Goal: Information Seeking & Learning: Find specific fact

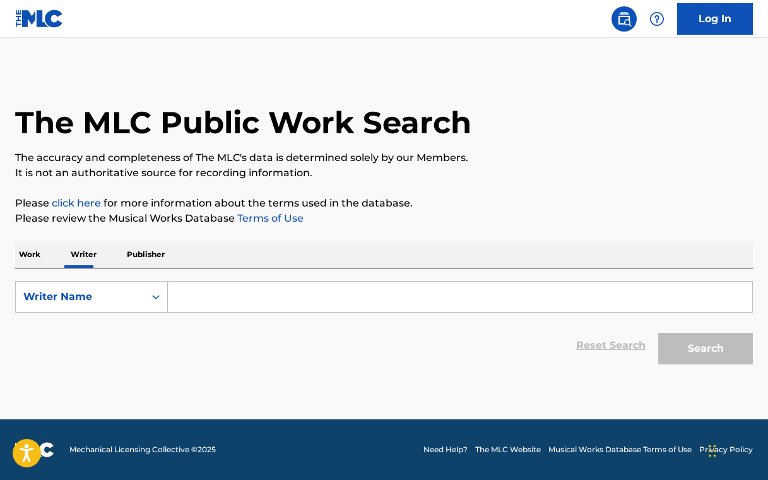
click at [220, 301] on input "Search Form" at bounding box center [460, 296] width 584 height 30
paste input "OctaneThisThatGas"
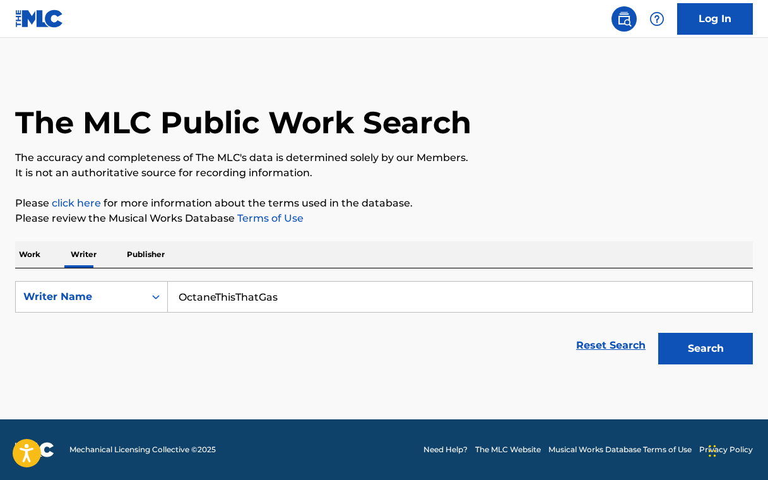
type input "OctaneThisThatGas"
click at [714, 335] on button "Search" at bounding box center [705, 349] width 95 height 32
click at [122, 293] on div "Writer Name" at bounding box center [80, 296] width 114 height 15
click at [111, 334] on div "Writer IPI" at bounding box center [91, 328] width 151 height 32
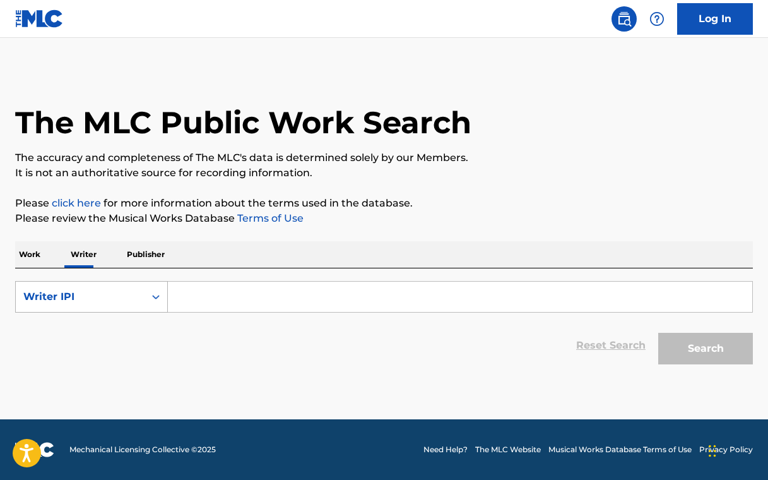
click at [126, 309] on div "Writer IPI" at bounding box center [91, 297] width 153 height 32
click at [117, 334] on div "Writer Name" at bounding box center [91, 328] width 151 height 32
click at [233, 304] on input "Search Form" at bounding box center [460, 296] width 584 height 30
paste input "OctaneThisThatGas"
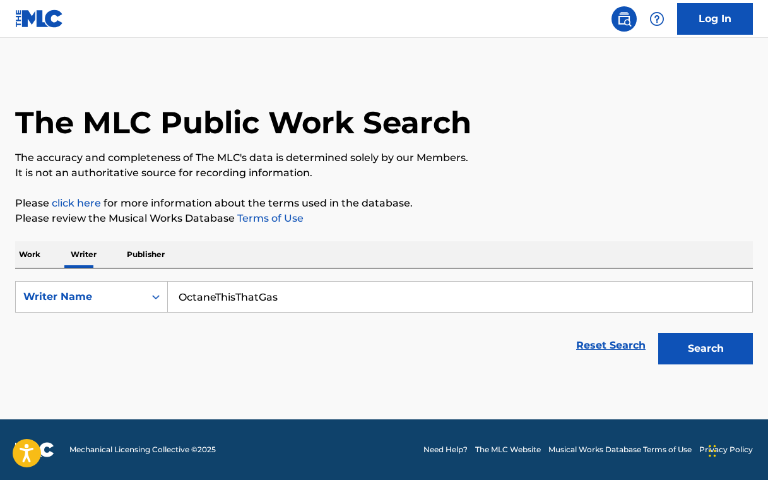
click at [688, 348] on button "Search" at bounding box center [705, 349] width 95 height 32
click at [263, 306] on input "OctaneThisThatGas" at bounding box center [460, 296] width 584 height 30
paste input "[PERSON_NAME]"
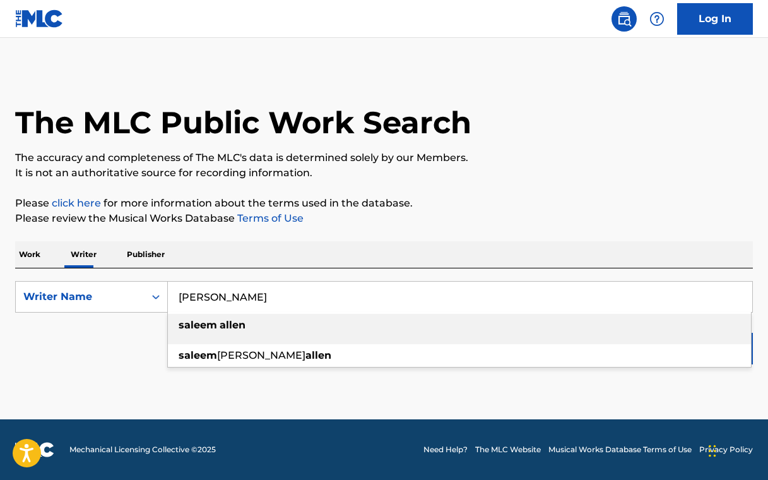
click at [293, 324] on div "[PERSON_NAME]" at bounding box center [459, 325] width 583 height 23
type input "[PERSON_NAME]"
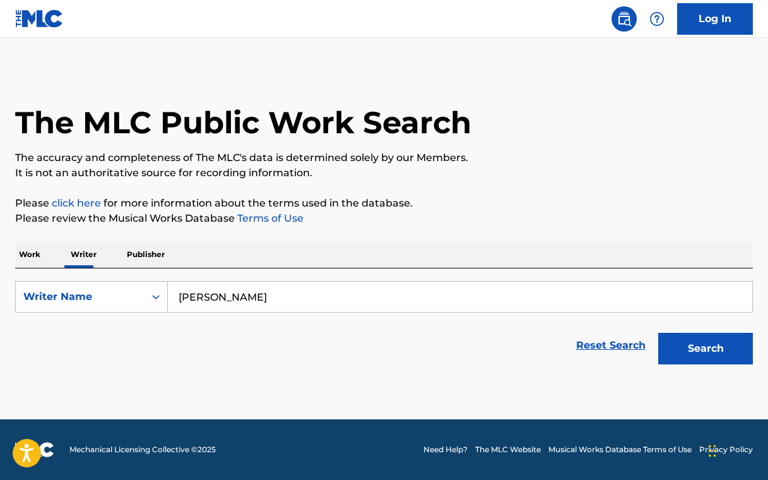
click at [690, 336] on button "Search" at bounding box center [705, 349] width 95 height 32
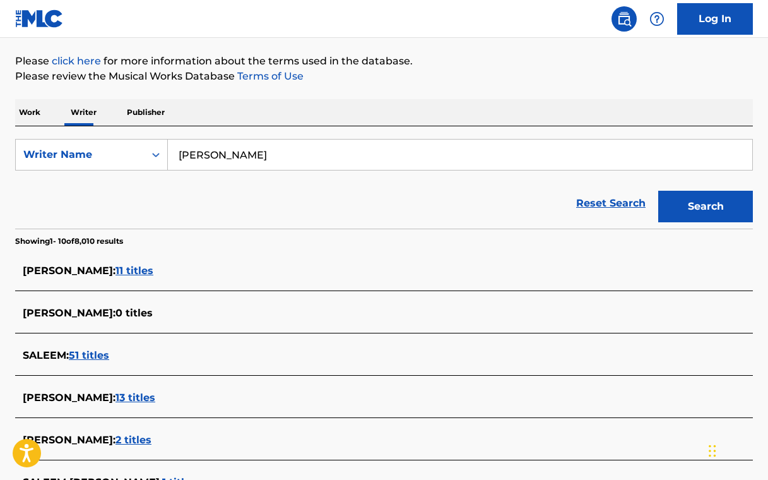
scroll to position [139, 0]
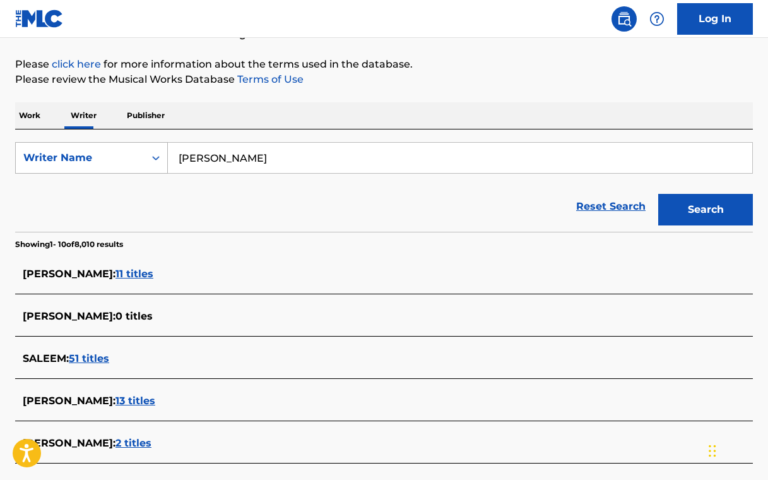
click at [137, 159] on div "Writer Name" at bounding box center [80, 158] width 129 height 24
click at [153, 271] on span "11 titles" at bounding box center [134, 274] width 38 height 12
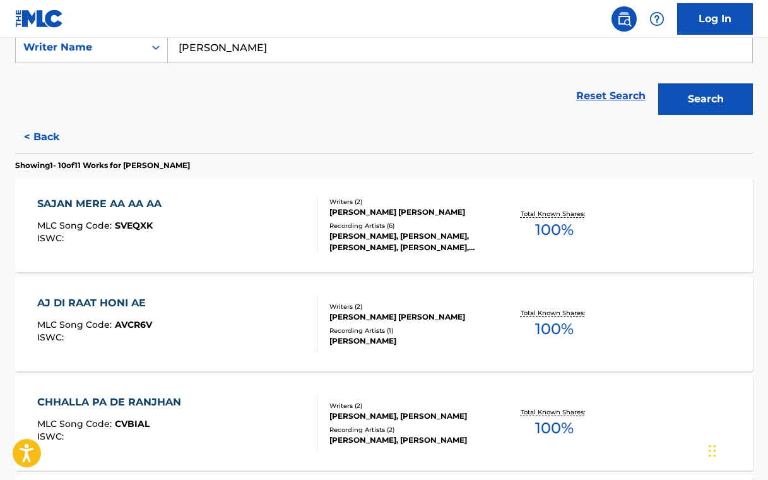
scroll to position [261, 0]
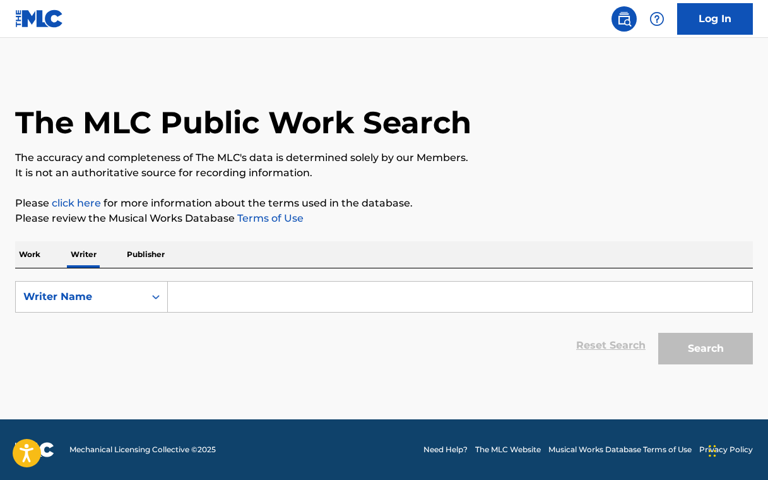
click at [215, 317] on form "SearchWithCriteria62a37868-df73-47f1-8719-1887448eb650 Writer Name Reset Search…" at bounding box center [384, 326] width 738 height 90
click at [220, 305] on input "Search Form" at bounding box center [460, 296] width 584 height 30
paste input "[PERSON_NAME]"
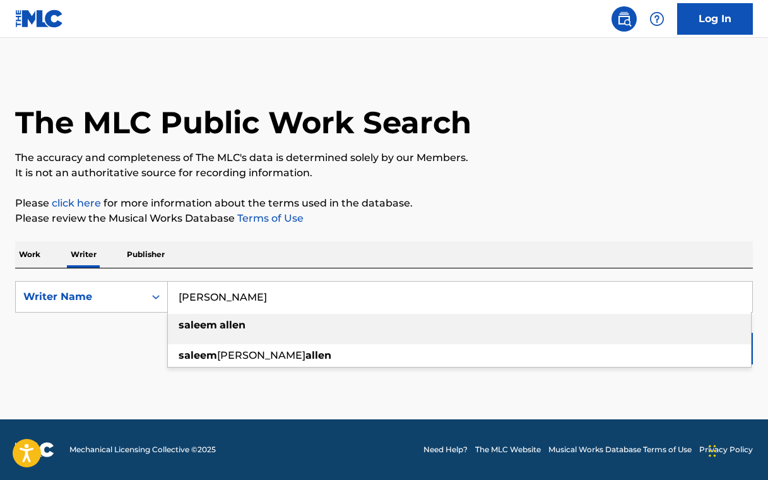
click at [221, 330] on strong "allen" at bounding box center [233, 325] width 26 height 12
type input "[PERSON_NAME]"
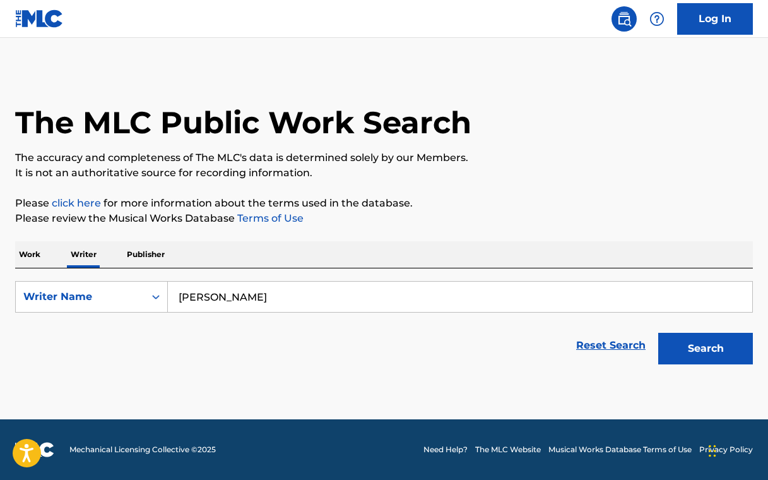
click at [683, 357] on button "Search" at bounding box center [705, 349] width 95 height 32
